Goal: Answer question/provide support: Share knowledge or assist other users

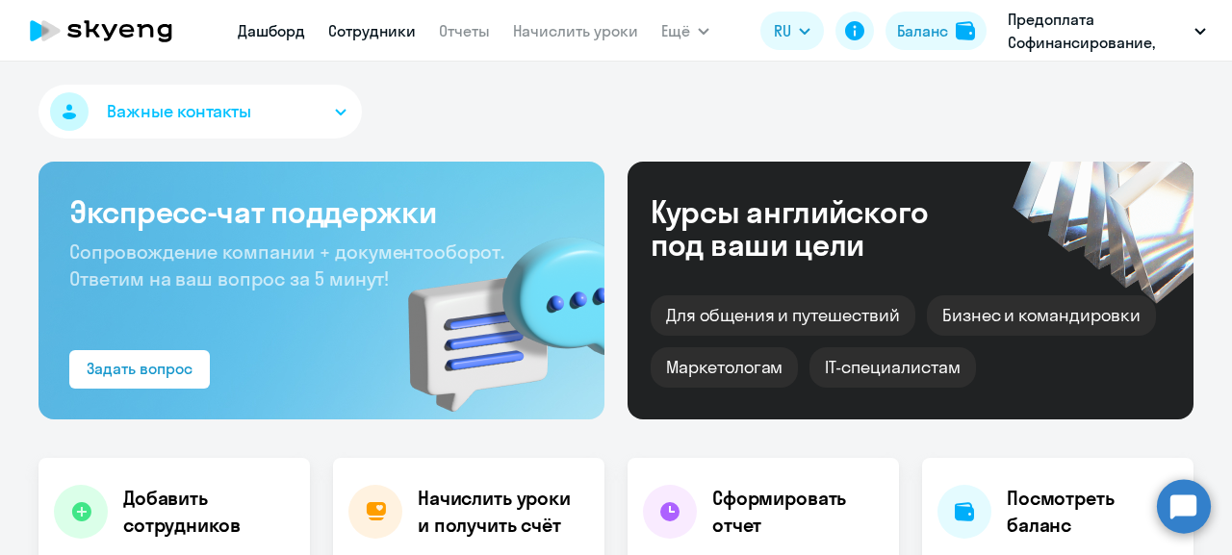
click at [368, 33] on link "Сотрудники" at bounding box center [372, 30] width 88 height 19
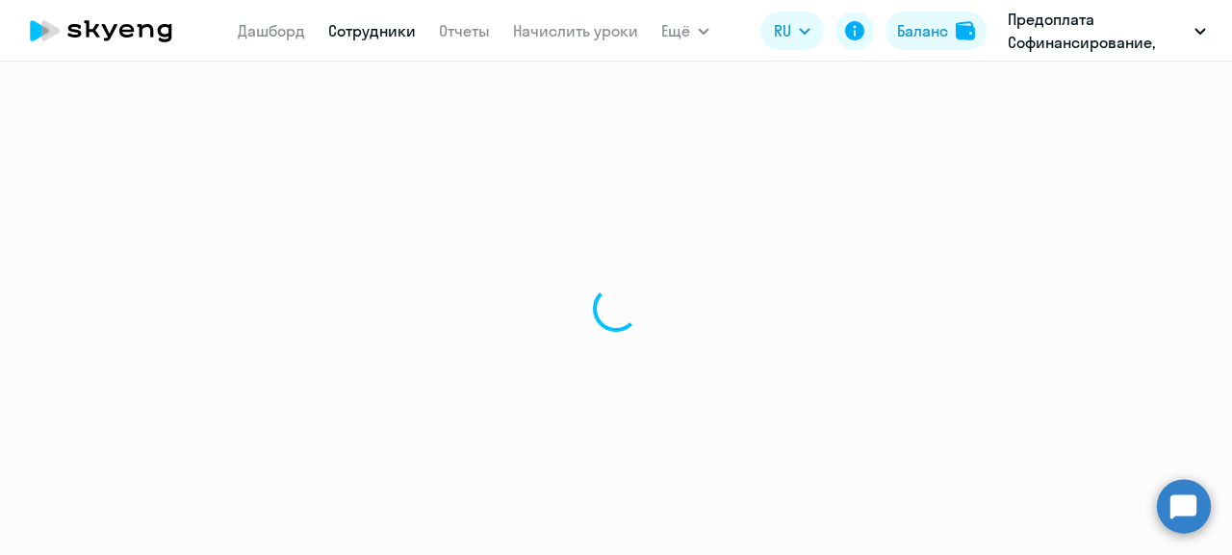
select select "30"
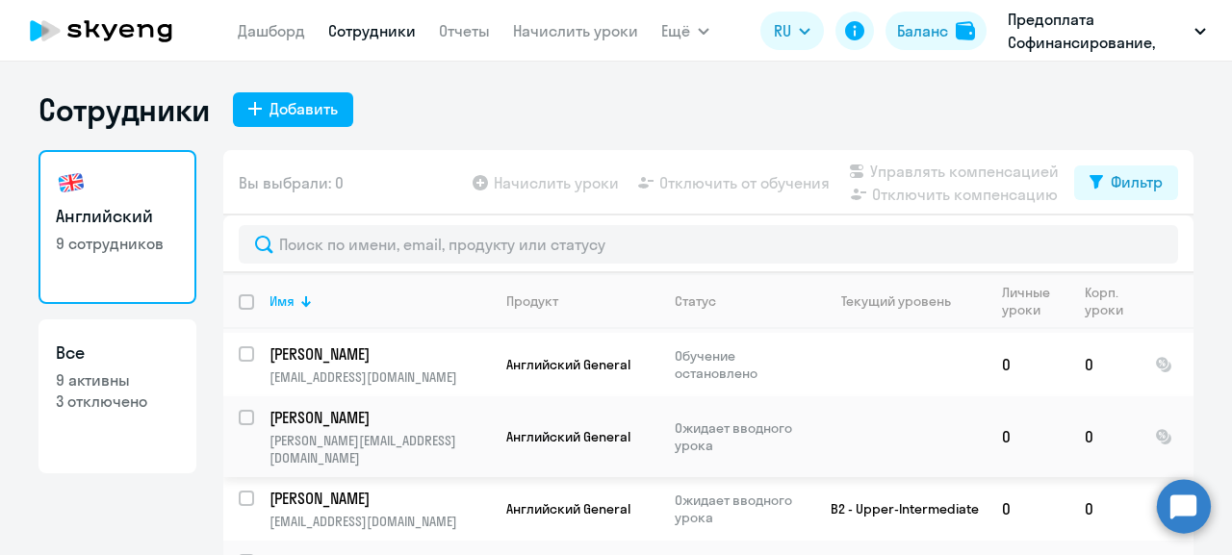
scroll to position [246, 0]
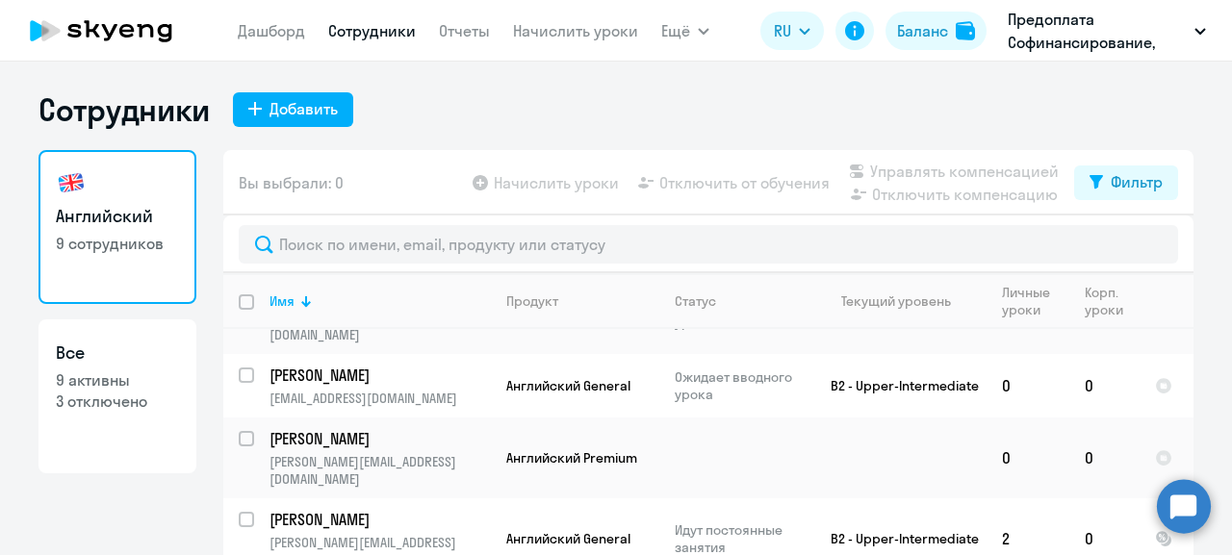
click at [1179, 505] on circle at bounding box center [1184, 506] width 54 height 54
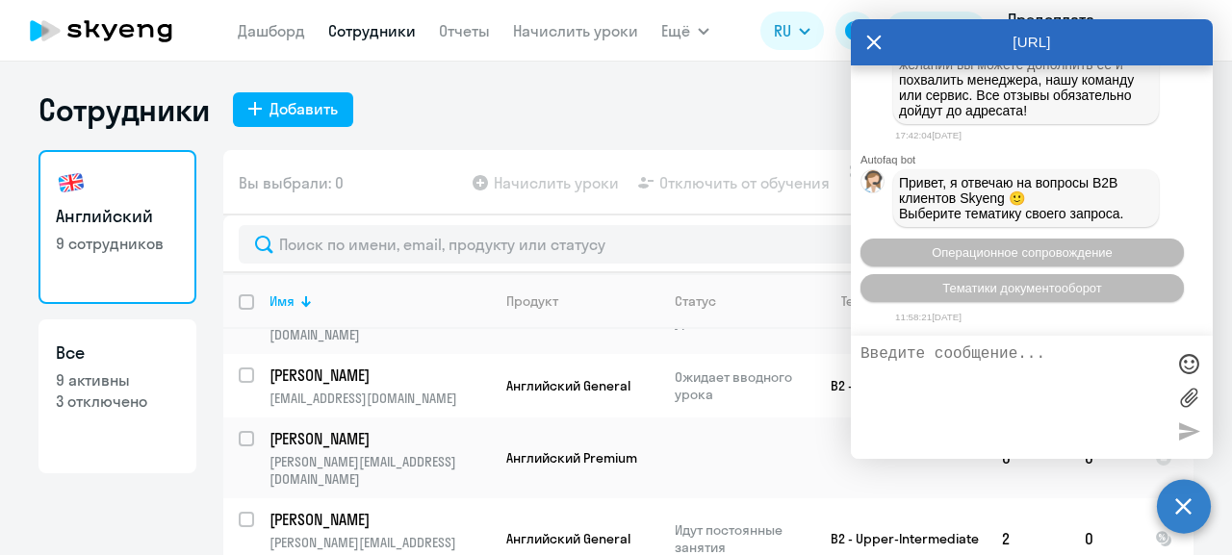
scroll to position [31289, 0]
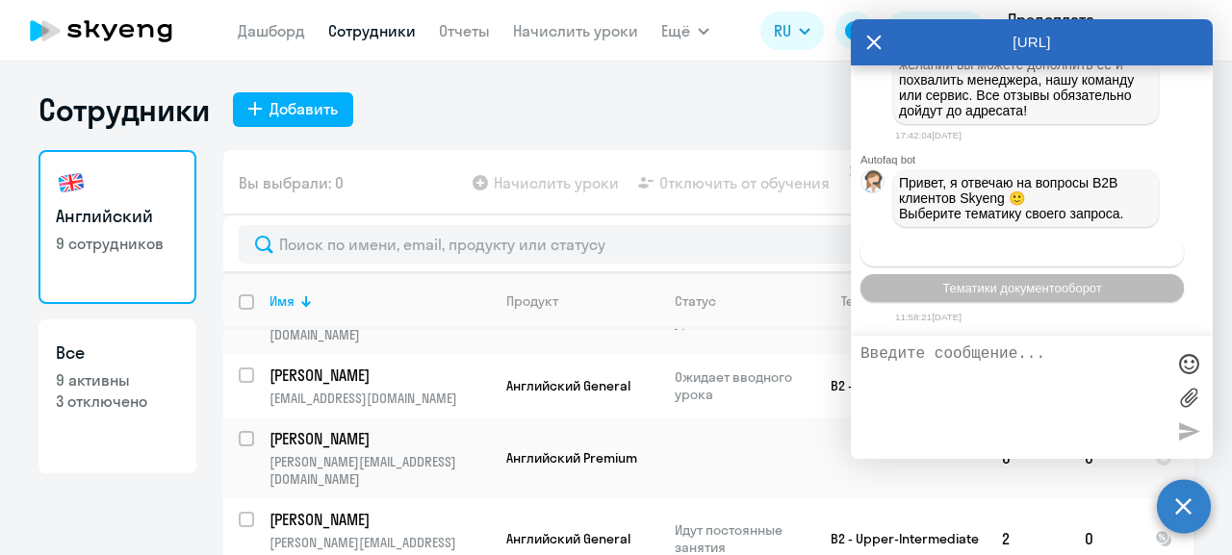
click at [991, 248] on span "Операционное сопровождение" at bounding box center [1022, 252] width 181 height 14
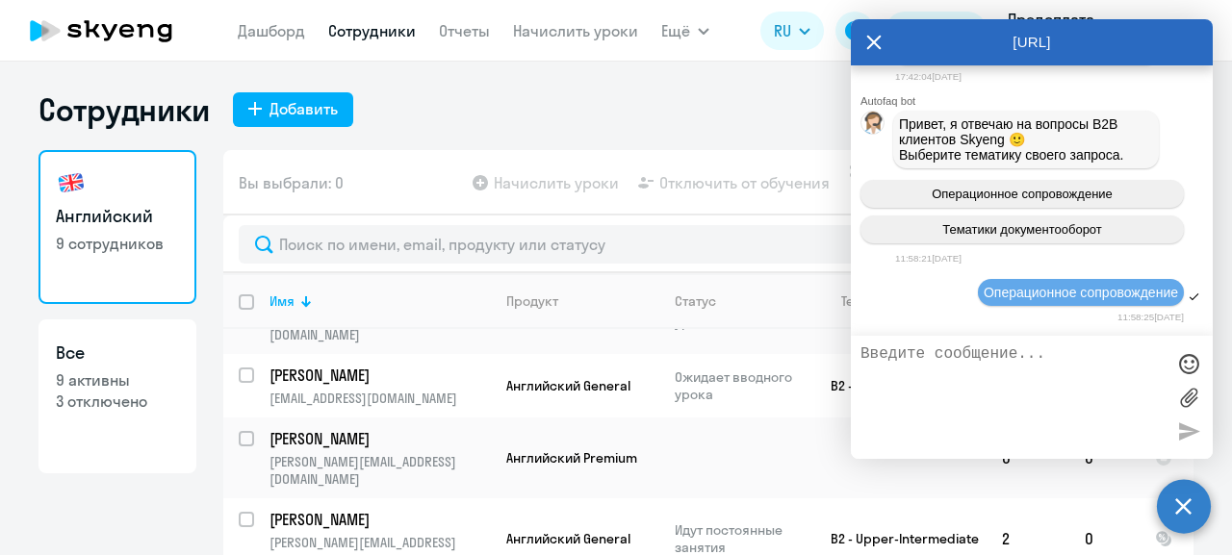
scroll to position [31501, 0]
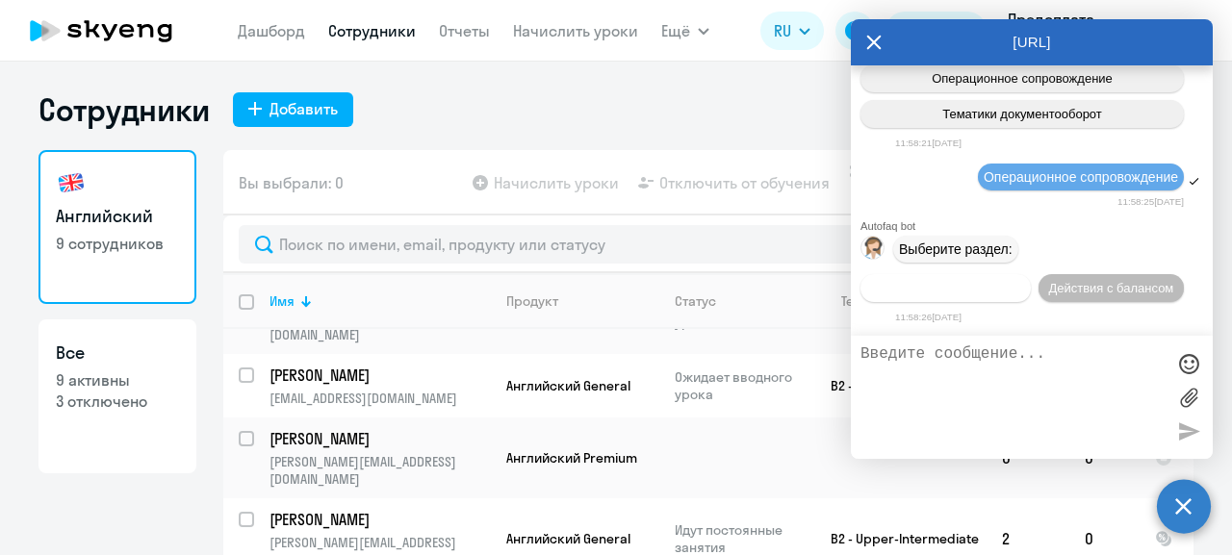
click at [989, 281] on span "Действия по сотрудникам" at bounding box center [945, 288] width 149 height 14
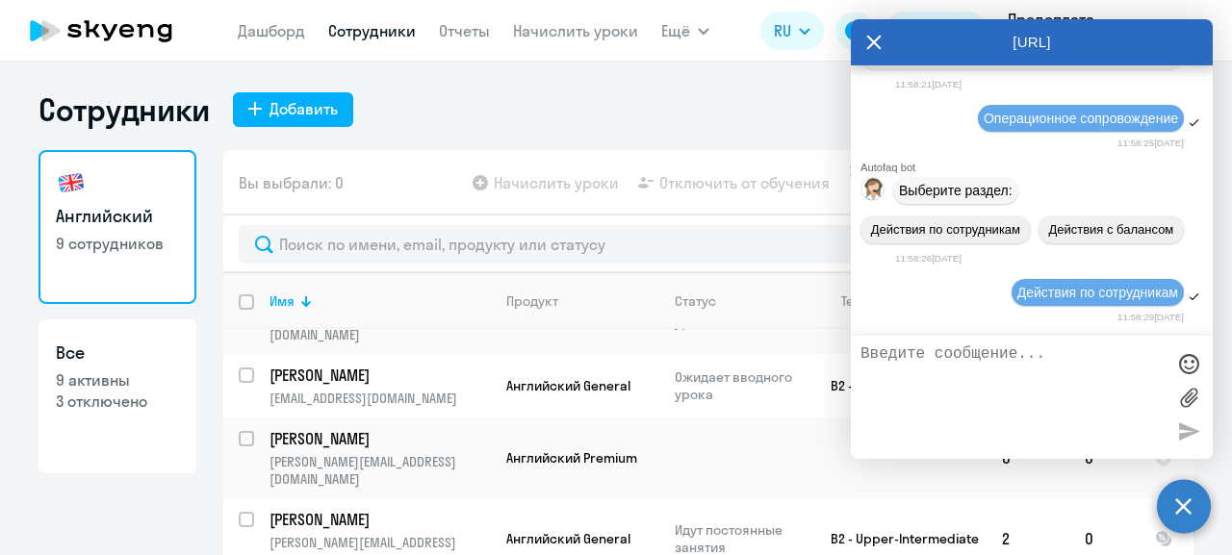
scroll to position [31786, 0]
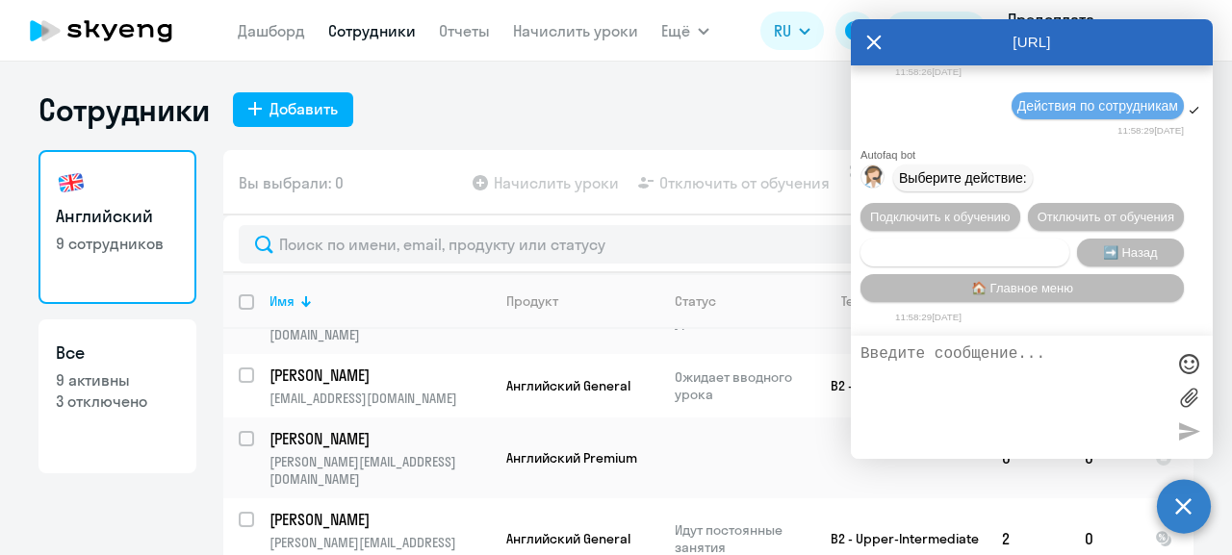
click at [996, 245] on span "Сотруднику нужна помощь" at bounding box center [964, 252] width 156 height 14
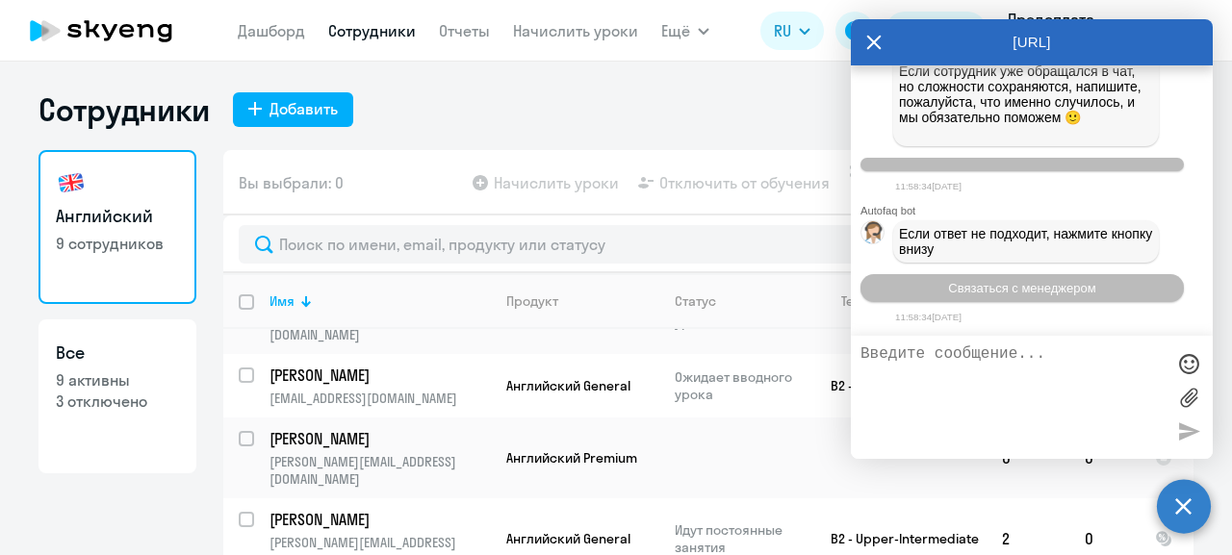
scroll to position [32470, 0]
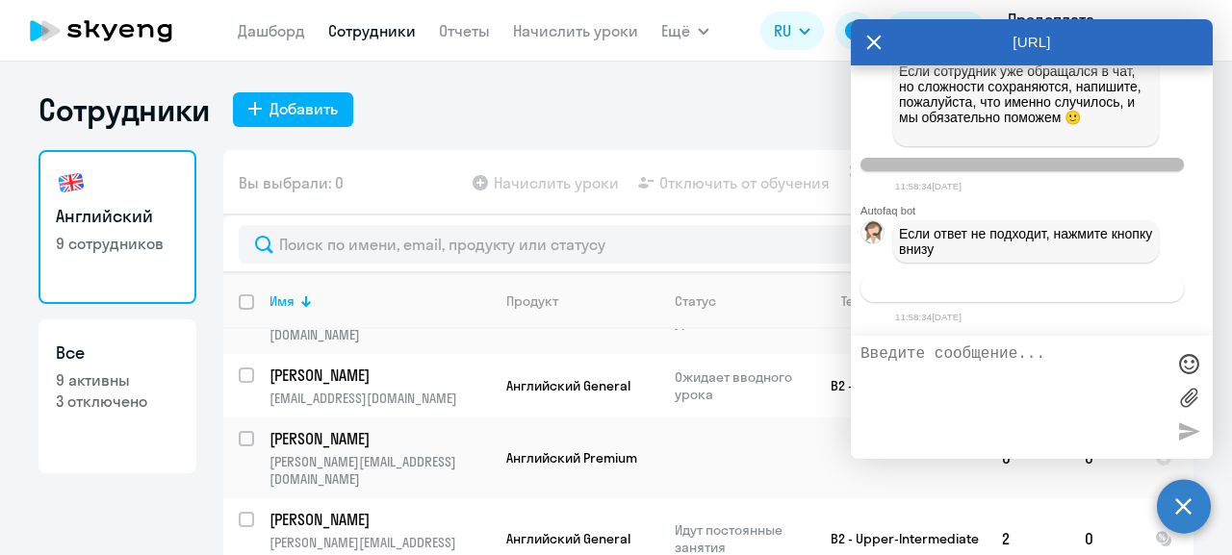
click at [985, 284] on span "Связаться с менеджером" at bounding box center [1021, 288] width 147 height 14
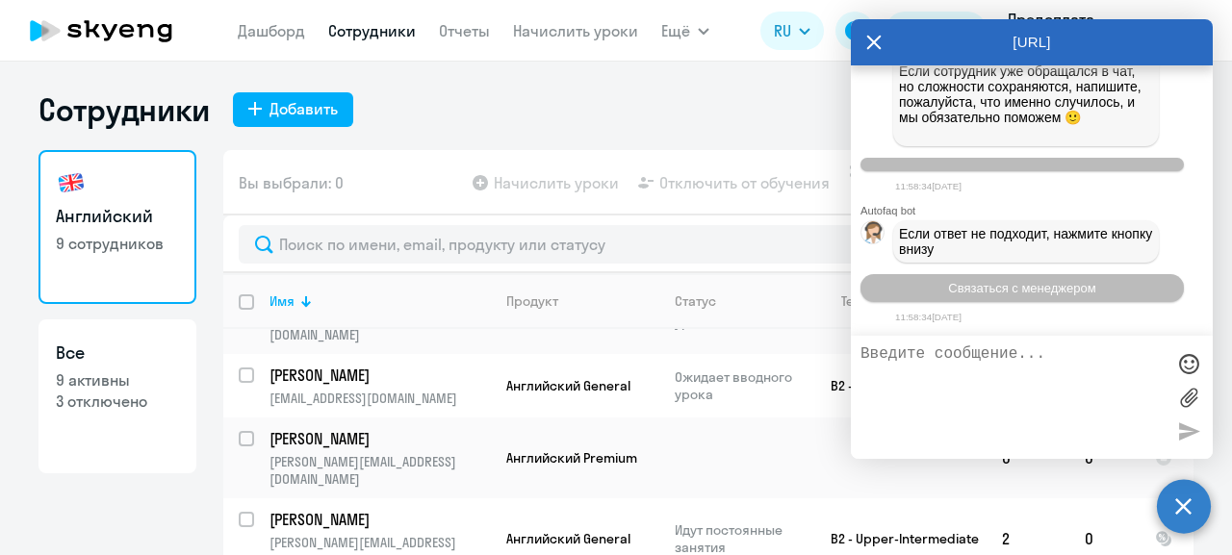
scroll to position [32530, 0]
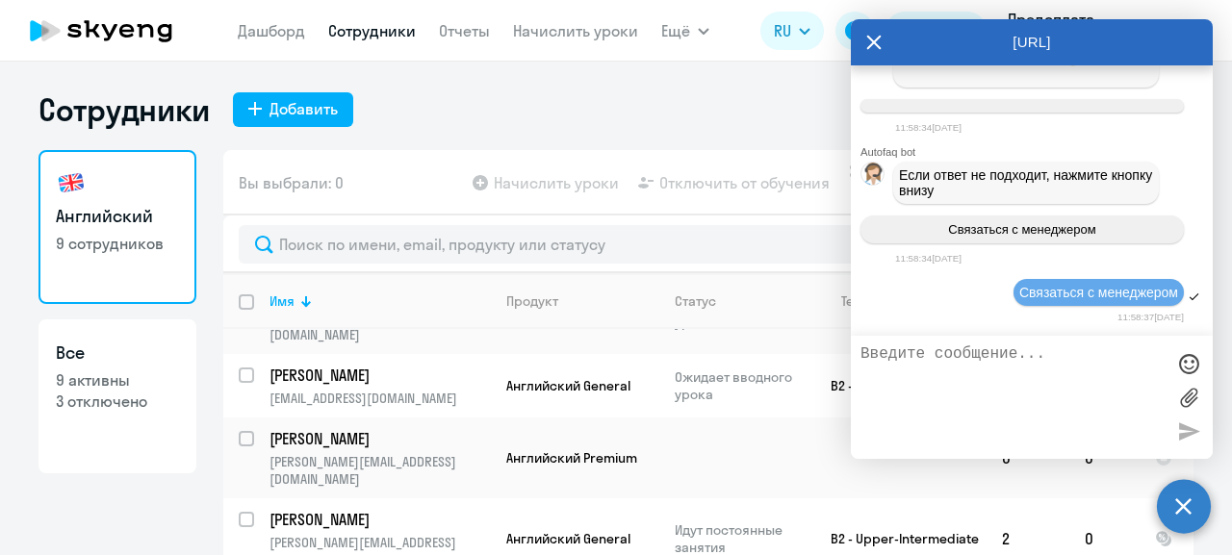
click at [900, 355] on textarea at bounding box center [1012, 398] width 304 height 104
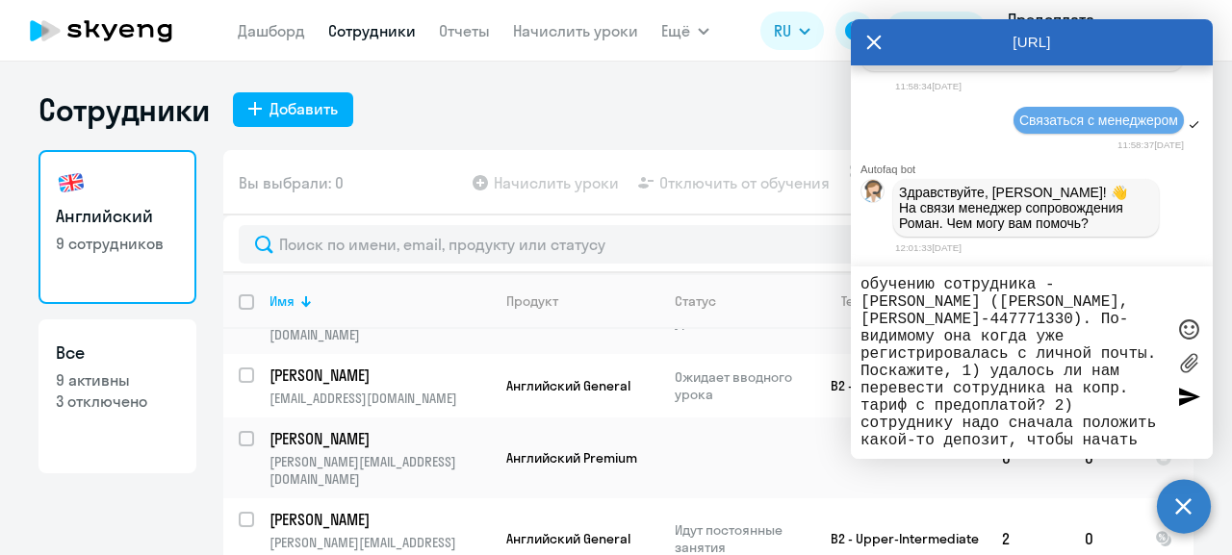
scroll to position [35, 0]
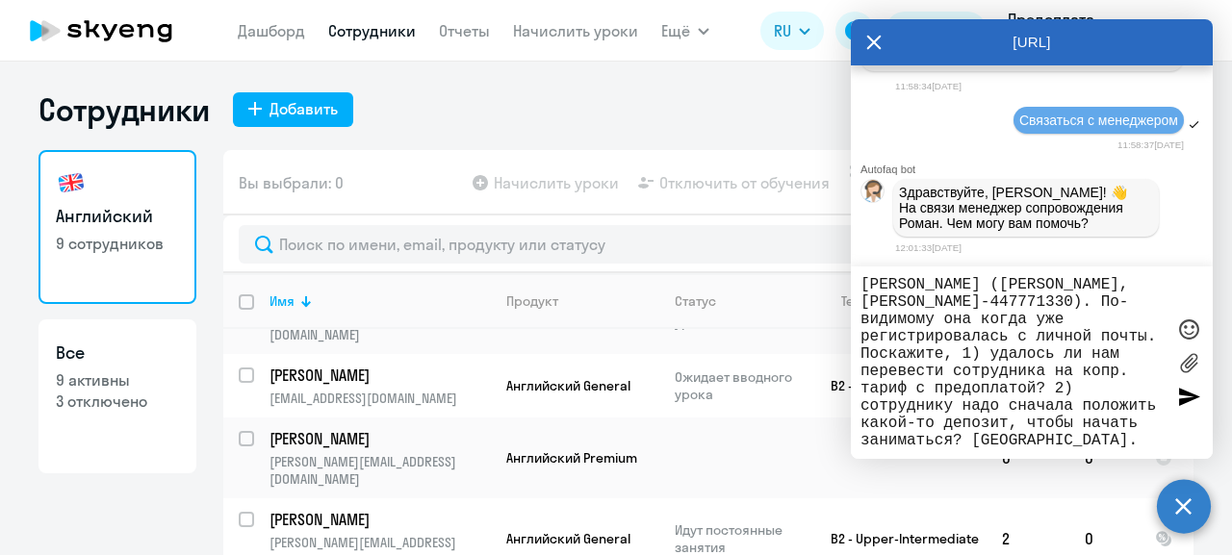
type textarea "Добрый день. Сегодня подключили к обучению сотрудника - Богдашкина Дарья (Дарья…"
click at [1185, 398] on div at bounding box center [1188, 396] width 29 height 29
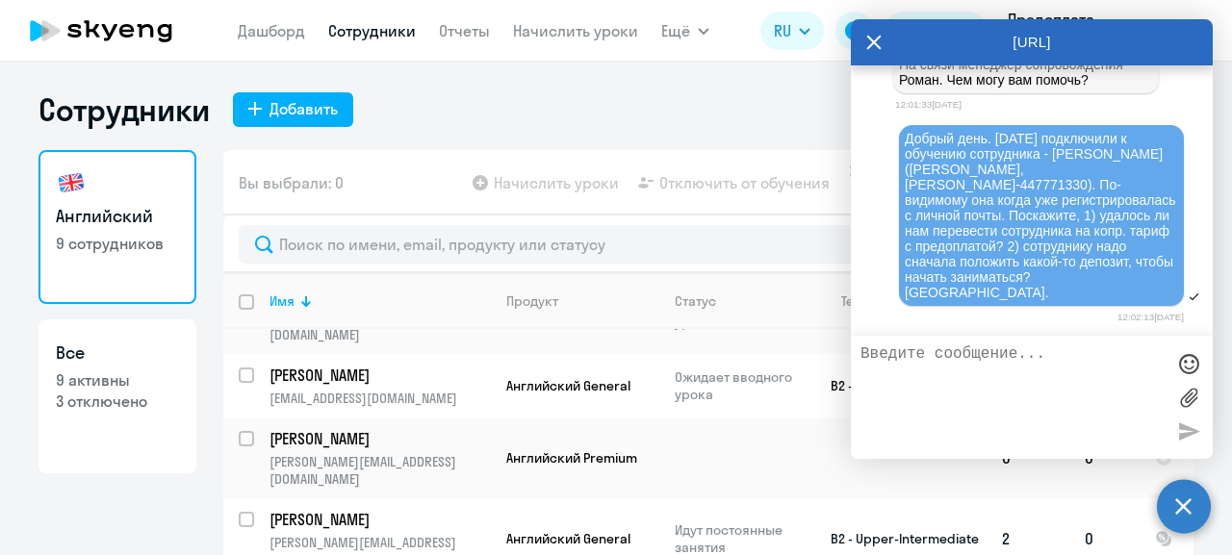
scroll to position [32843, 0]
click at [679, 101] on div "Сотрудники Добавить" at bounding box center [616, 109] width 1155 height 39
click at [875, 39] on icon at bounding box center [873, 42] width 15 height 46
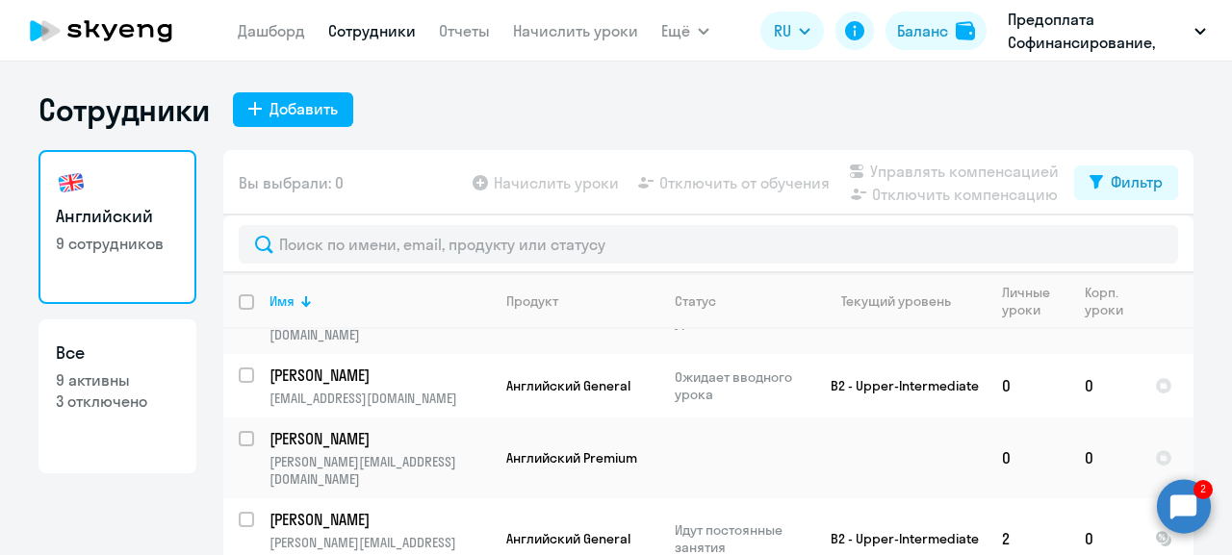
click at [1196, 498] on circle at bounding box center [1184, 506] width 54 height 54
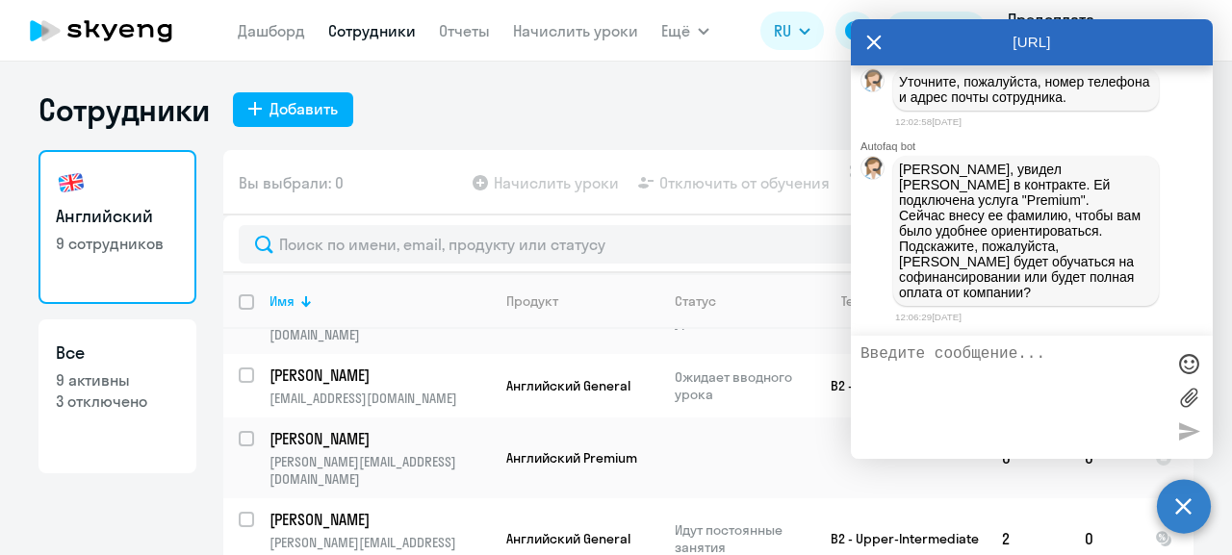
scroll to position [0, 0]
type textarea "Софинансирование."
drag, startPoint x: 1184, startPoint y: 427, endPoint x: 1167, endPoint y: 427, distance: 17.3
click at [1183, 427] on div at bounding box center [1188, 431] width 29 height 29
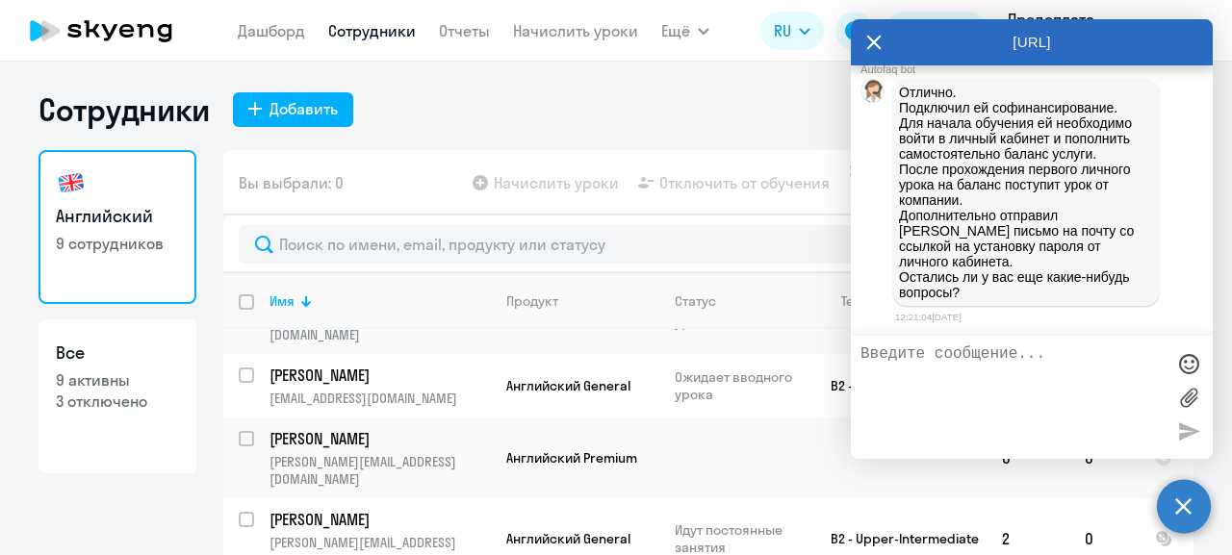
scroll to position [33463, 0]
drag, startPoint x: 902, startPoint y: 116, endPoint x: 1115, endPoint y: 268, distance: 260.9
click at [1115, 268] on p "Отлично. Подключил ей софинансирование. Для начала обучения ей необходимо войти…" at bounding box center [1026, 193] width 254 height 216
copy p "Для начала обучения ей необходимо войти в личный кабинет и пополнить самостояте…"
click at [919, 359] on textarea at bounding box center [1012, 398] width 304 height 104
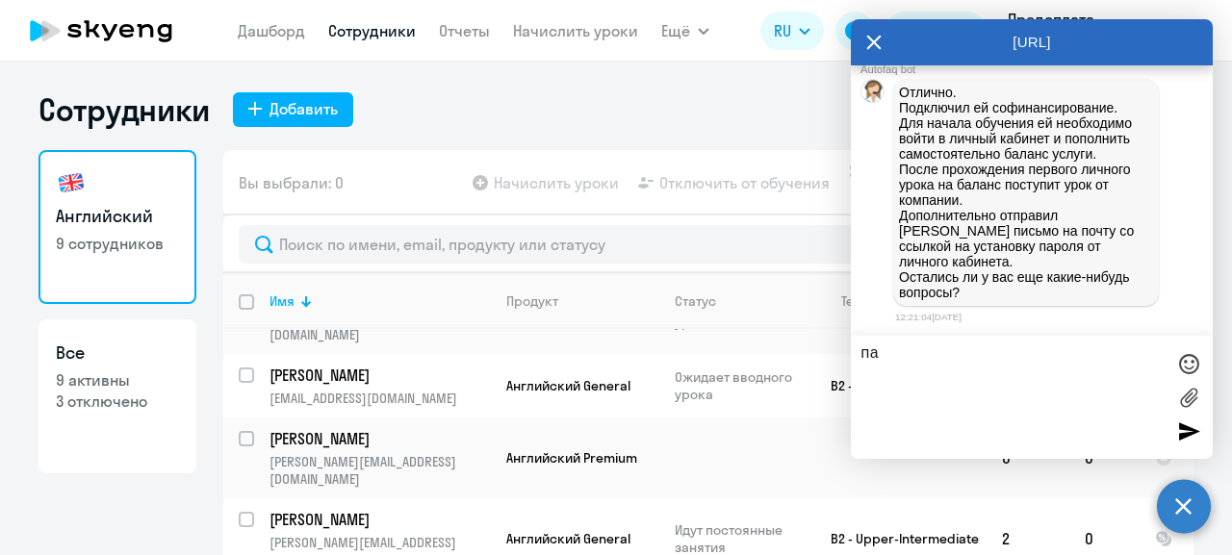
type textarea "п"
type textarea "Спасибо и хорошего дня!"
click at [1185, 432] on div at bounding box center [1188, 431] width 29 height 29
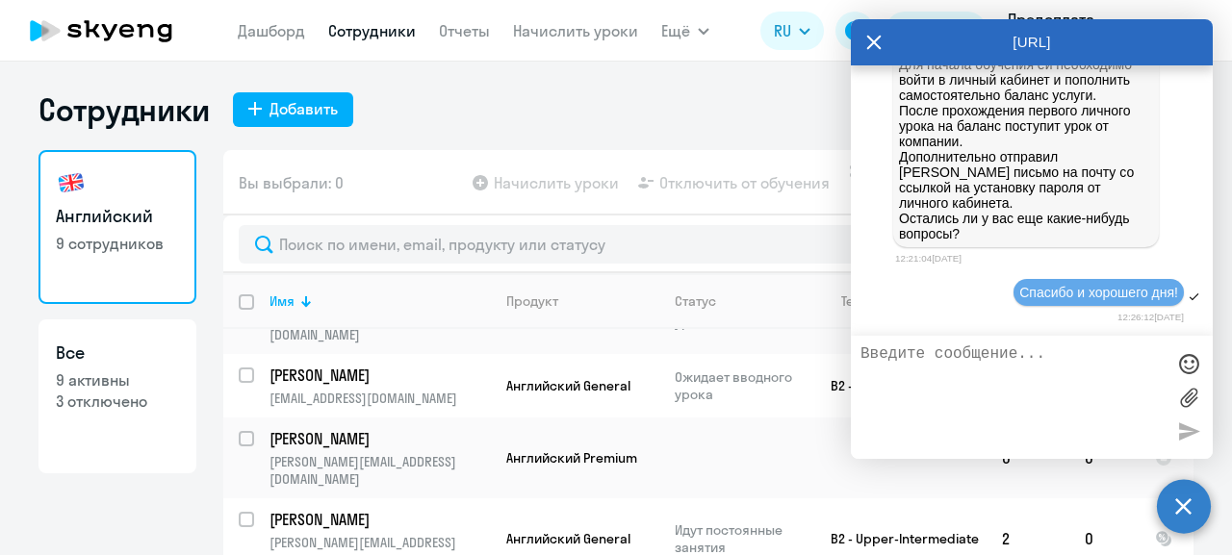
scroll to position [33522, 0]
click at [865, 39] on div "AutoFAQ.ai" at bounding box center [1032, 42] width 362 height 46
click at [869, 35] on icon at bounding box center [873, 42] width 15 height 46
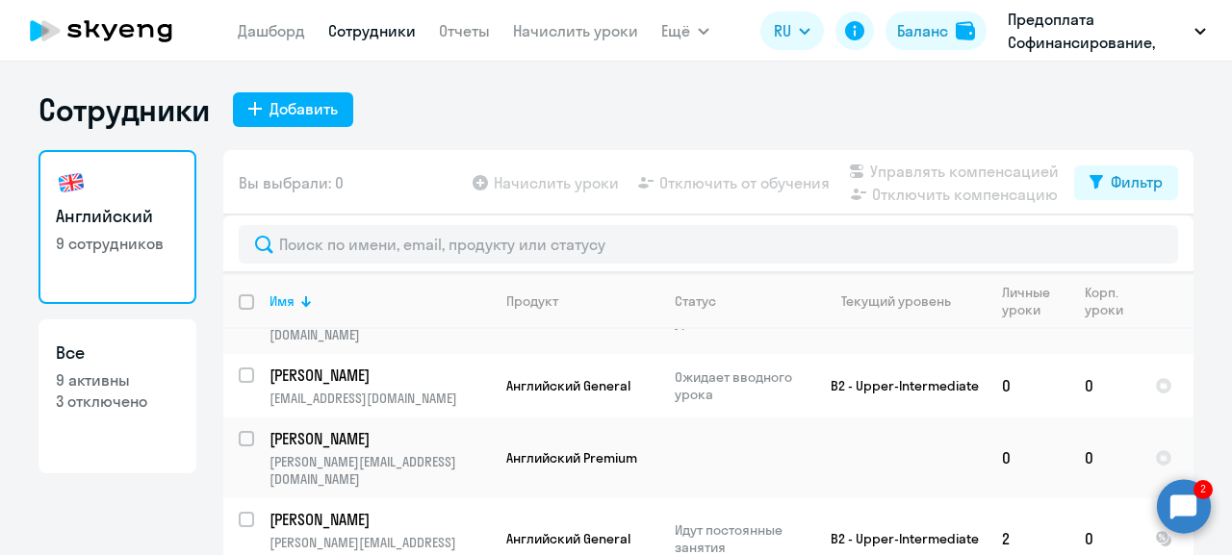
click at [1194, 497] on circle at bounding box center [1184, 506] width 54 height 54
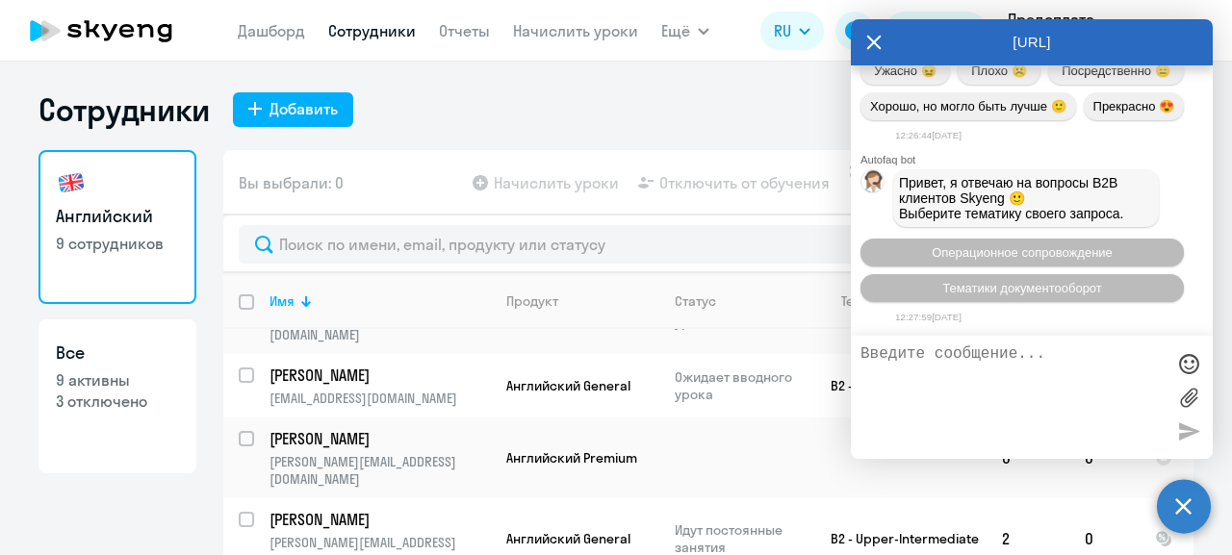
scroll to position [33963, 0]
click at [877, 35] on icon at bounding box center [873, 42] width 15 height 46
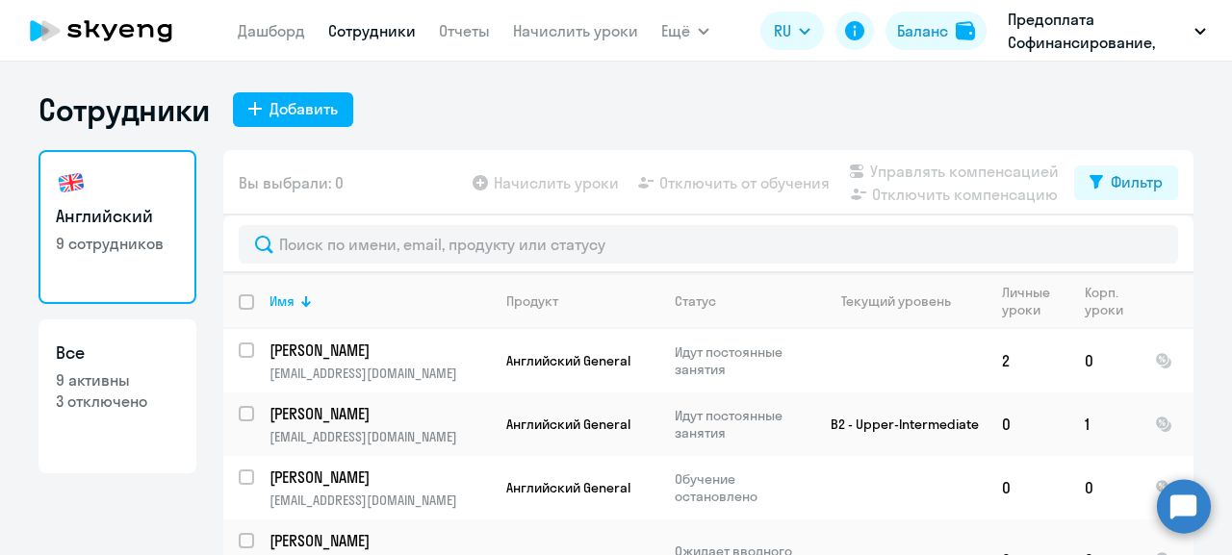
select select "30"
